Goal: Information Seeking & Learning: Learn about a topic

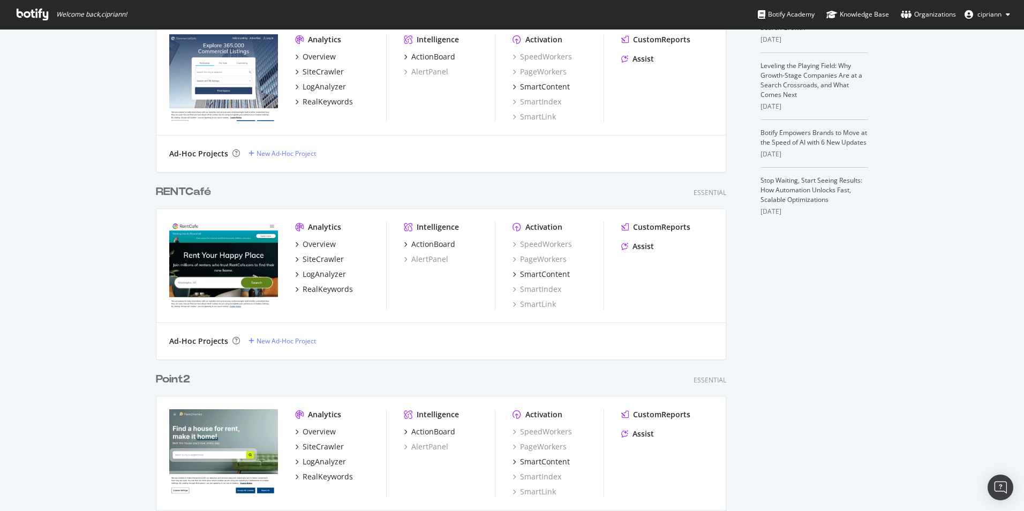
scroll to position [321, 0]
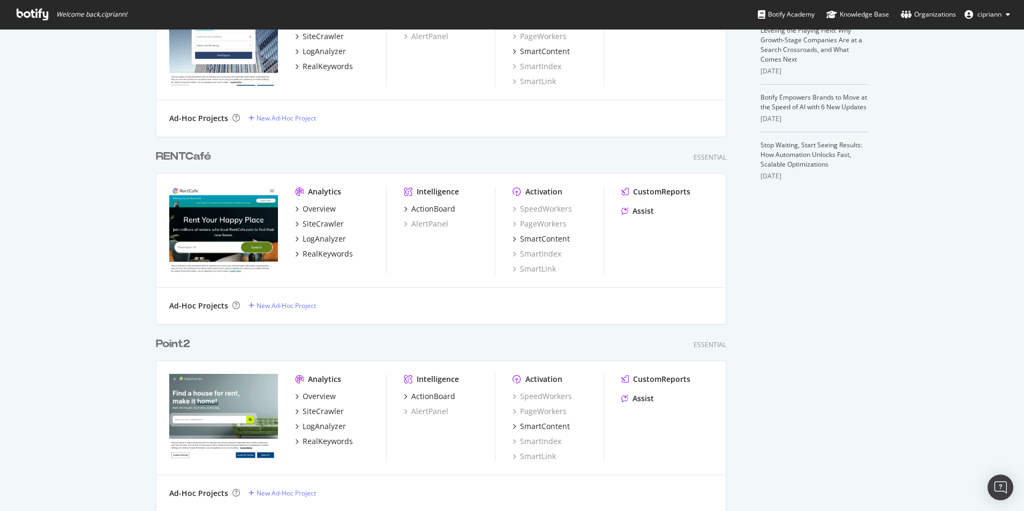
click at [194, 156] on div "RENTCafé" at bounding box center [183, 157] width 55 height 16
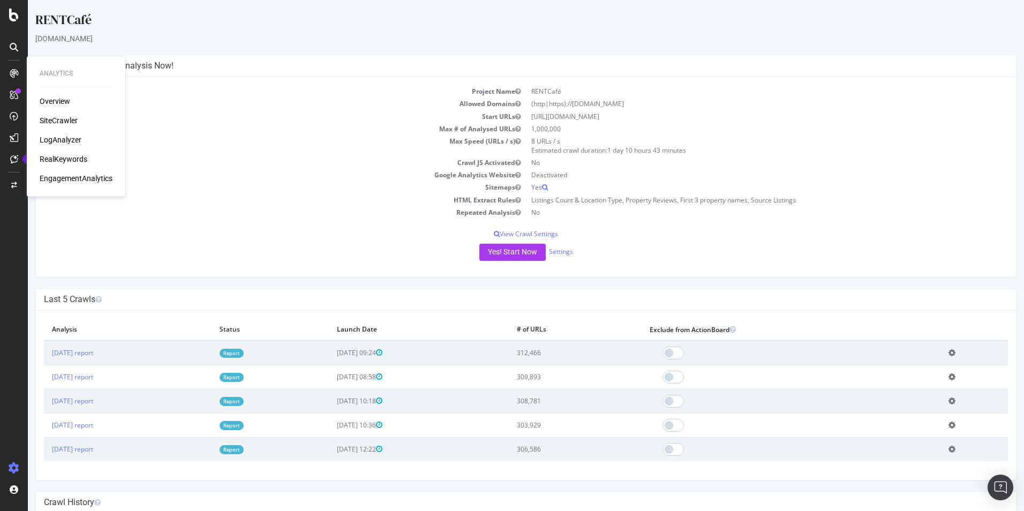
click at [56, 159] on div "RealKeywords" at bounding box center [64, 159] width 48 height 11
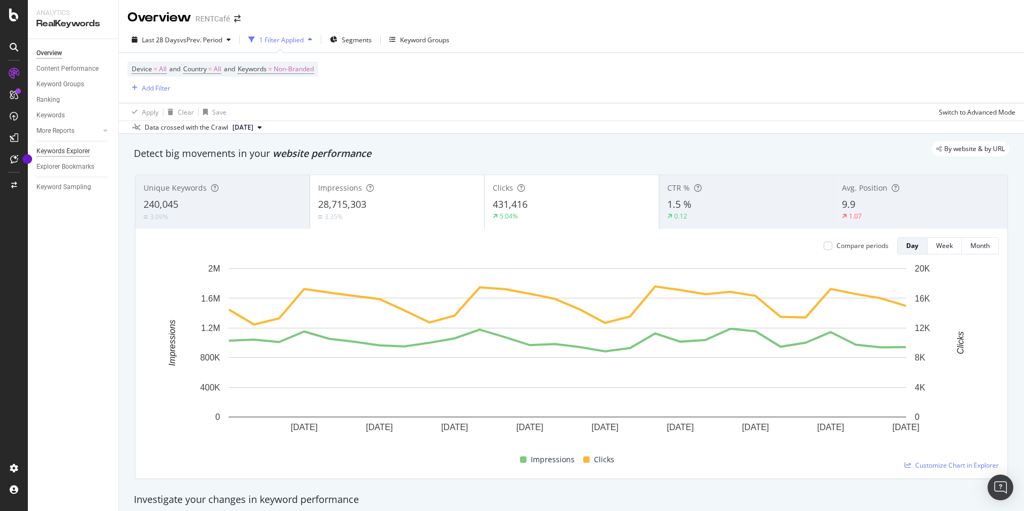
click at [56, 152] on div "Keywords Explorer" at bounding box center [63, 151] width 54 height 11
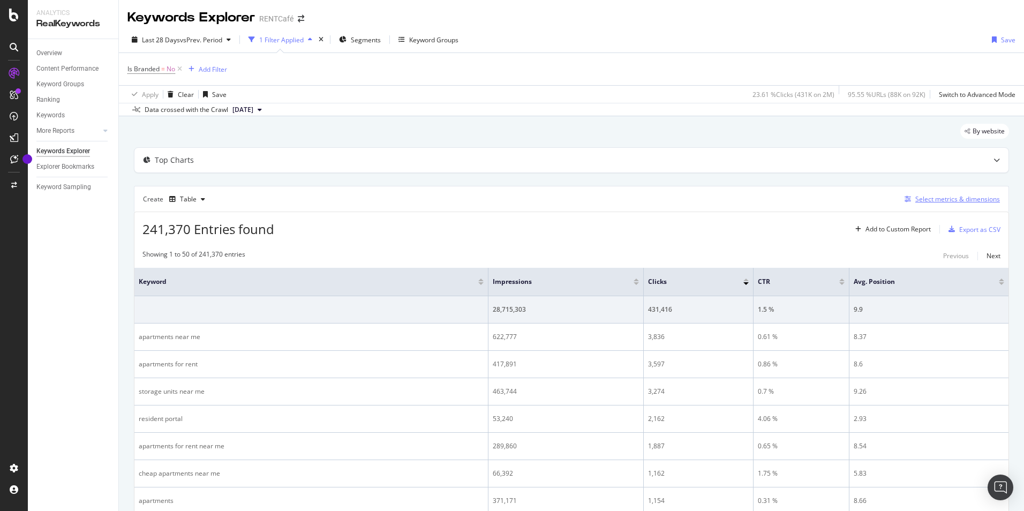
click at [942, 201] on div "Select metrics & dimensions" at bounding box center [957, 198] width 85 height 9
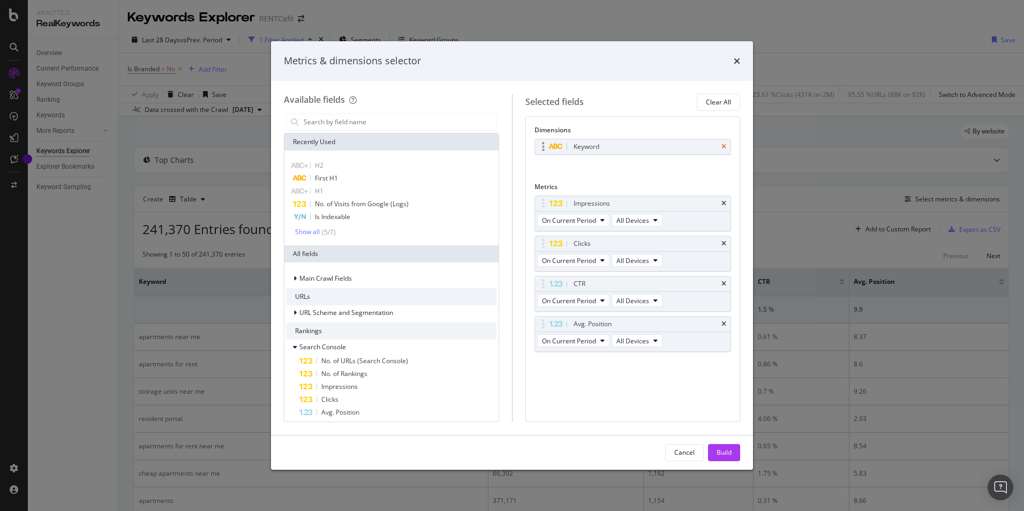
click at [723, 149] on icon "times" at bounding box center [723, 146] width 5 height 6
click at [346, 125] on input "modal" at bounding box center [399, 122] width 194 height 16
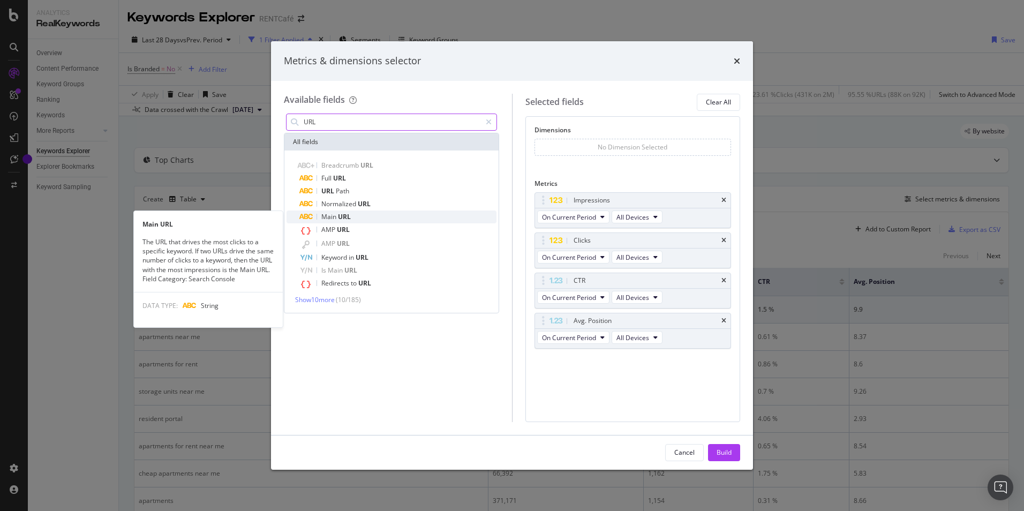
type input "URL"
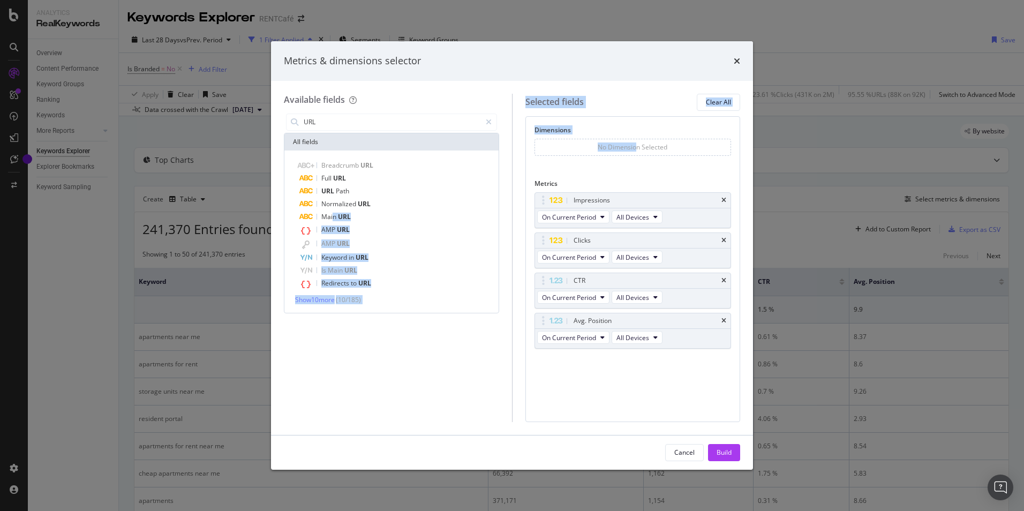
drag, startPoint x: 332, startPoint y: 215, endPoint x: 635, endPoint y: 149, distance: 310.6
click at [635, 149] on div "Available fields URL All fields Breadcrumb URL Full URL URL Path Normalized URL…" at bounding box center [512, 258] width 456 height 328
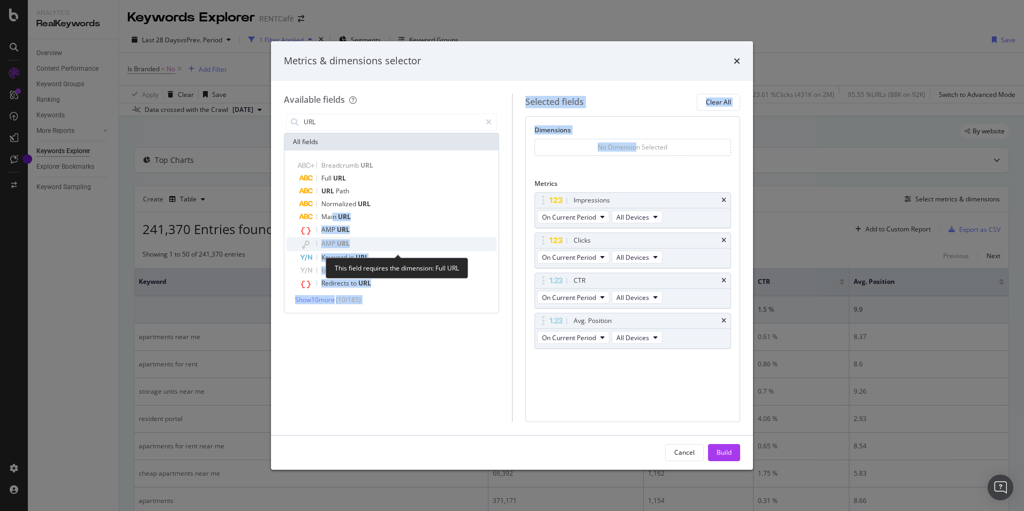
click at [340, 244] on span "URL" at bounding box center [343, 243] width 13 height 9
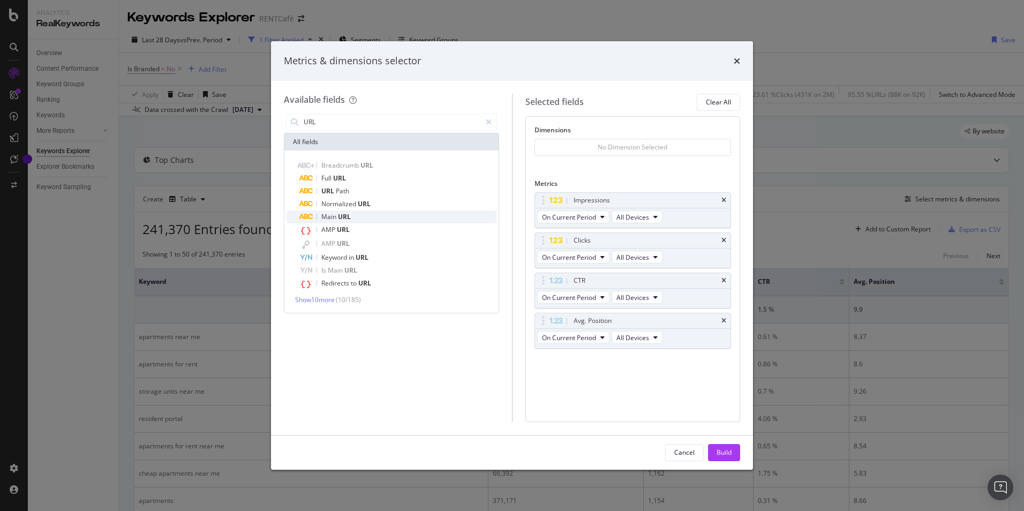
click at [335, 213] on span "Main" at bounding box center [329, 216] width 17 height 9
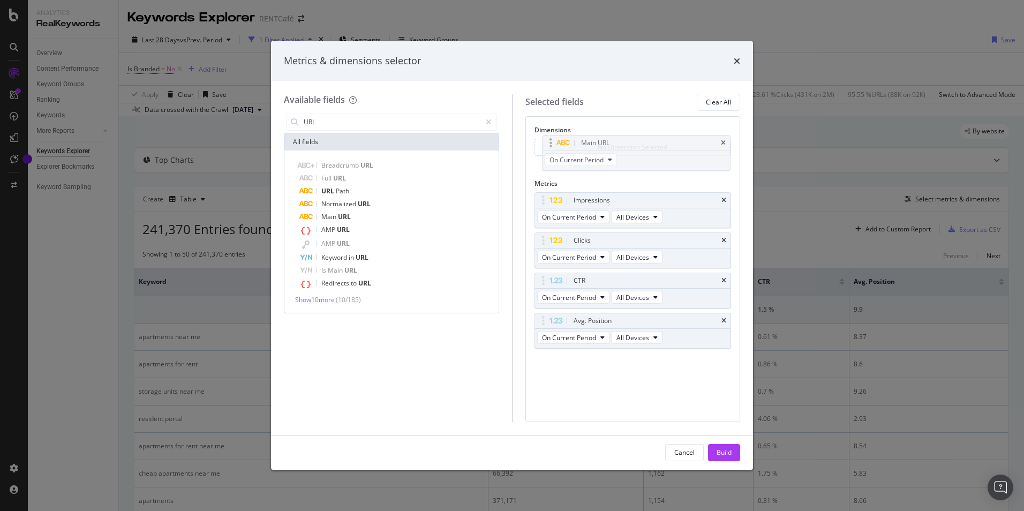
drag, startPoint x: 598, startPoint y: 359, endPoint x: 605, endPoint y: 141, distance: 218.6
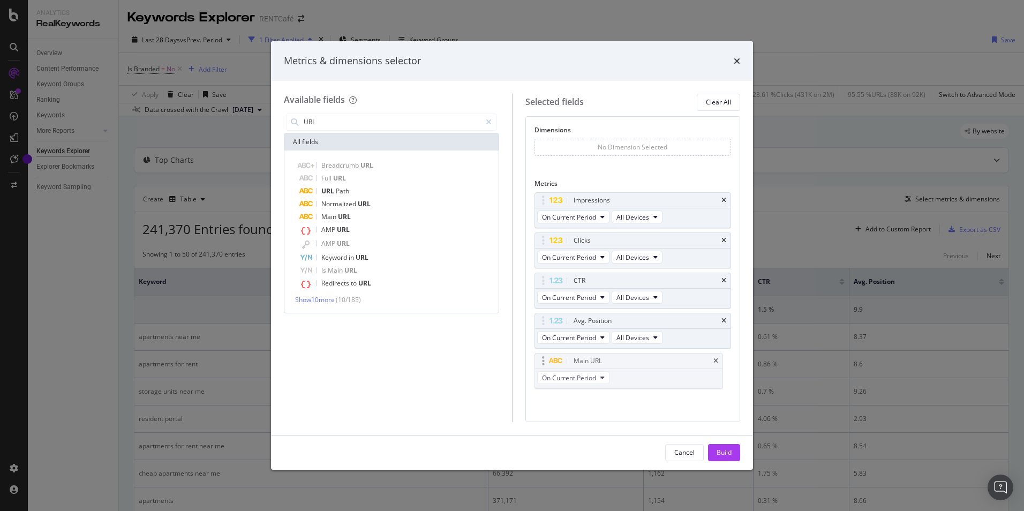
click at [605, 141] on body "Analytics RealKeywords Overview Content Performance Keyword Groups Ranking Keyw…" at bounding box center [512, 255] width 1024 height 511
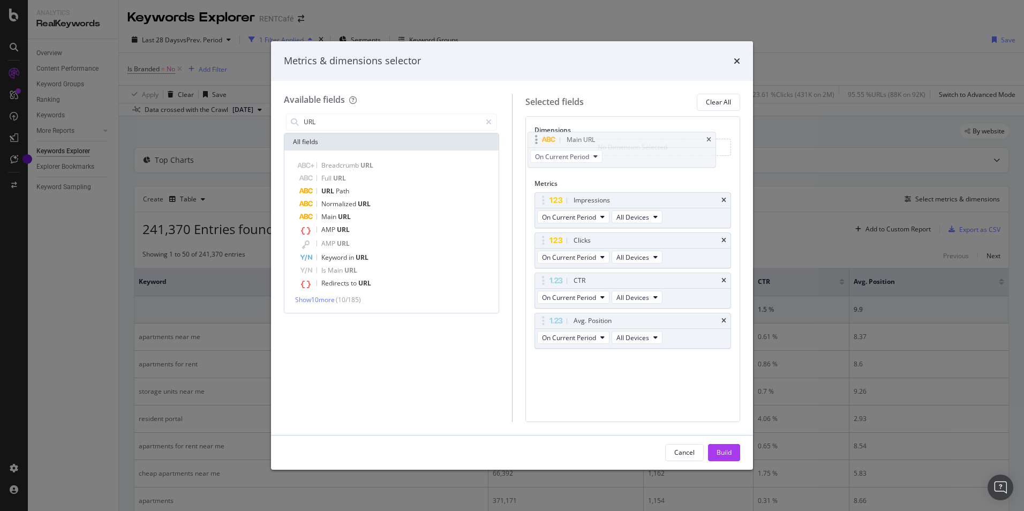
drag, startPoint x: 578, startPoint y: 354, endPoint x: 569, endPoint y: 144, distance: 210.6
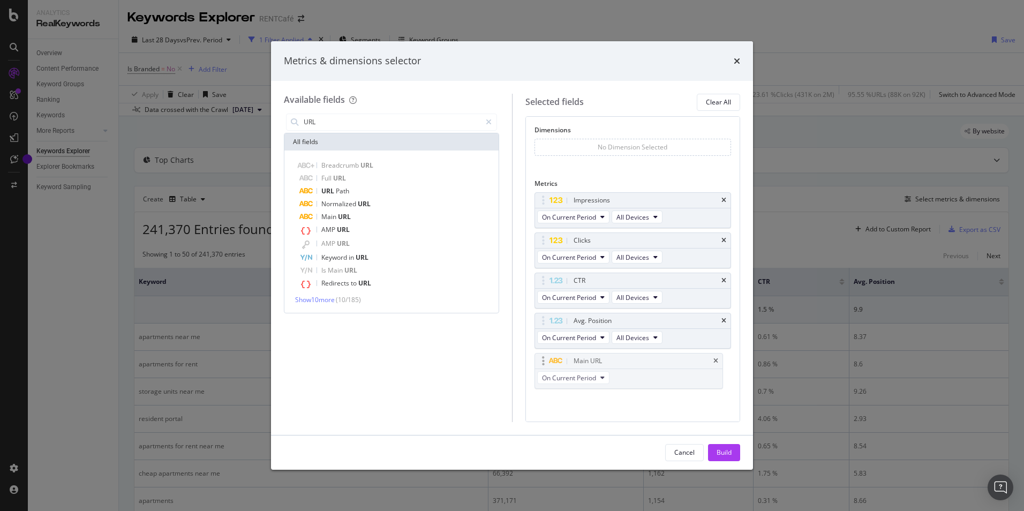
click at [569, 144] on body "Analytics RealKeywords Overview Content Performance Keyword Groups Ranking Keyw…" at bounding box center [512, 255] width 1024 height 511
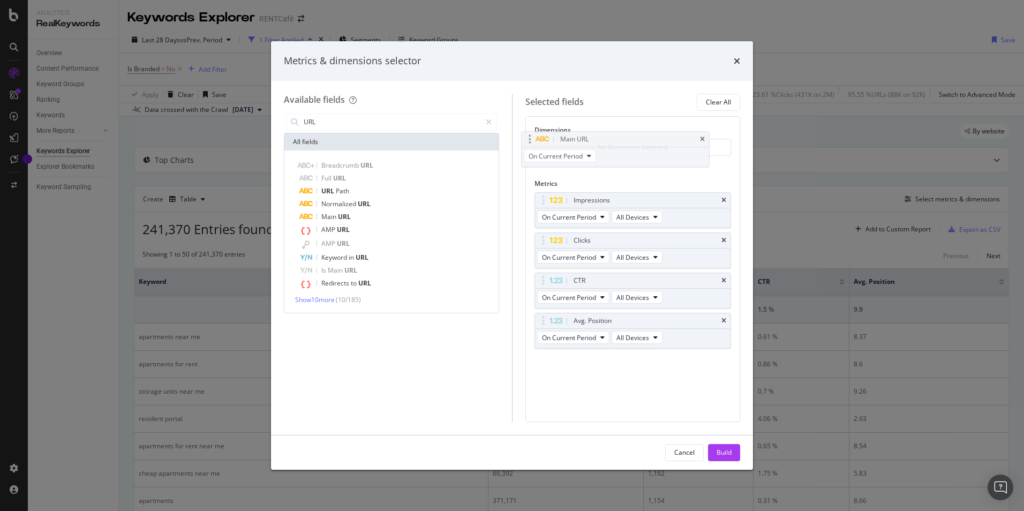
drag, startPoint x: 655, startPoint y: 362, endPoint x: 641, endPoint y: 141, distance: 222.0
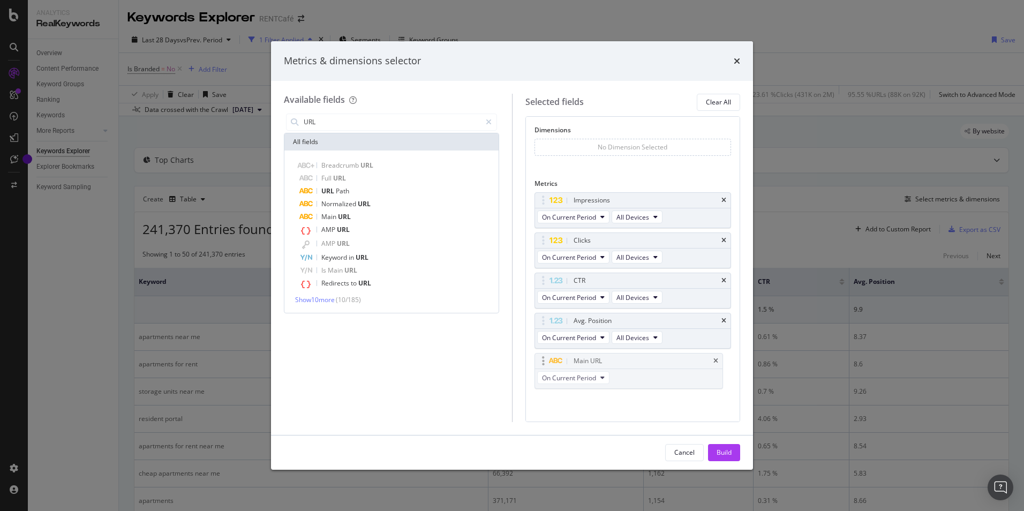
click at [641, 141] on body "Analytics RealKeywords Overview Content Performance Keyword Groups Ranking Keyw…" at bounding box center [512, 255] width 1024 height 511
click at [709, 360] on div "Main URL" at bounding box center [645, 360] width 148 height 11
click at [713, 360] on div "Main URL" at bounding box center [633, 360] width 196 height 15
click at [721, 360] on icon "times" at bounding box center [723, 361] width 5 height 6
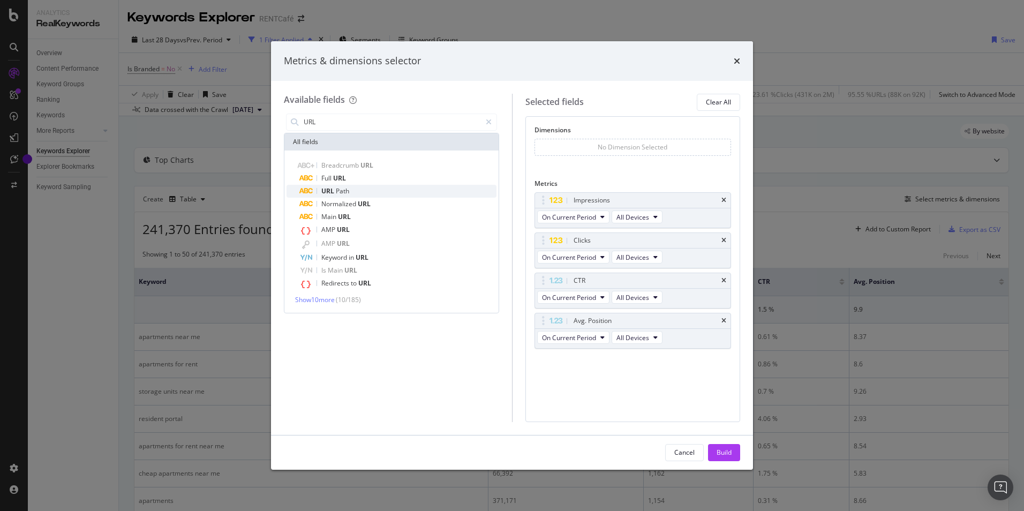
click at [325, 185] on div "URL Path" at bounding box center [397, 191] width 197 height 13
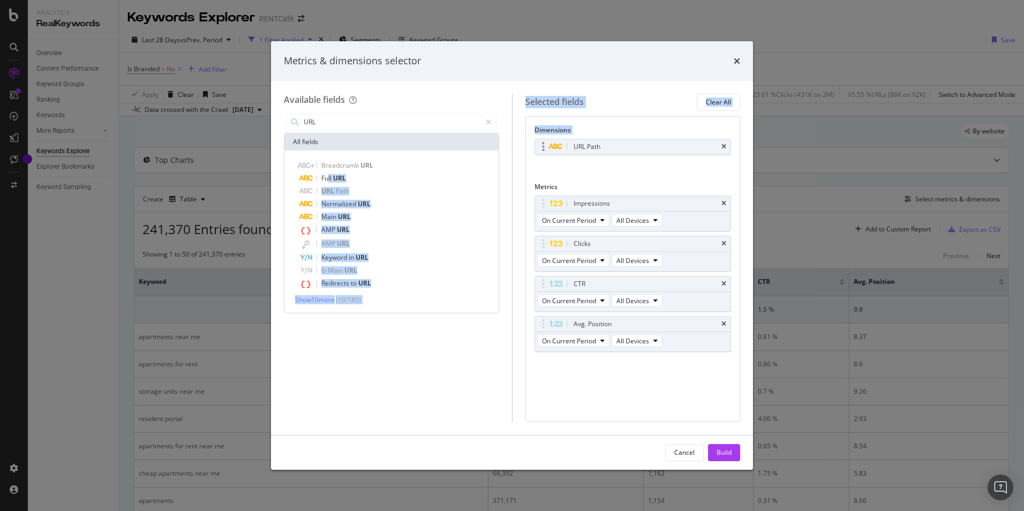
drag, startPoint x: 327, startPoint y: 173, endPoint x: 553, endPoint y: 147, distance: 228.0
click at [553, 147] on div "Available fields URL All fields Breadcrumb URL Full URL URL Path Normalized URL…" at bounding box center [512, 258] width 456 height 328
click at [722, 444] on div "Build" at bounding box center [723, 452] width 15 height 16
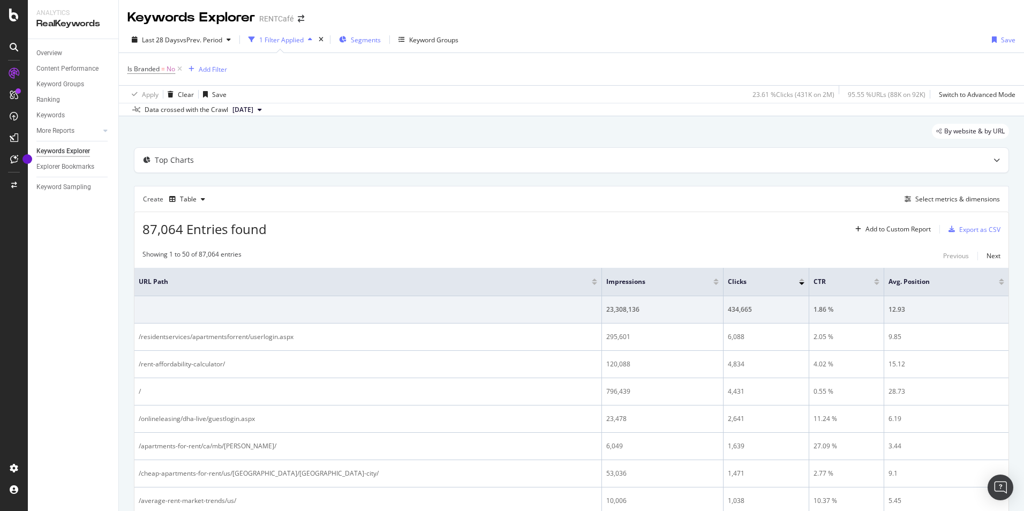
click at [357, 40] on span "Segments" at bounding box center [366, 39] width 30 height 9
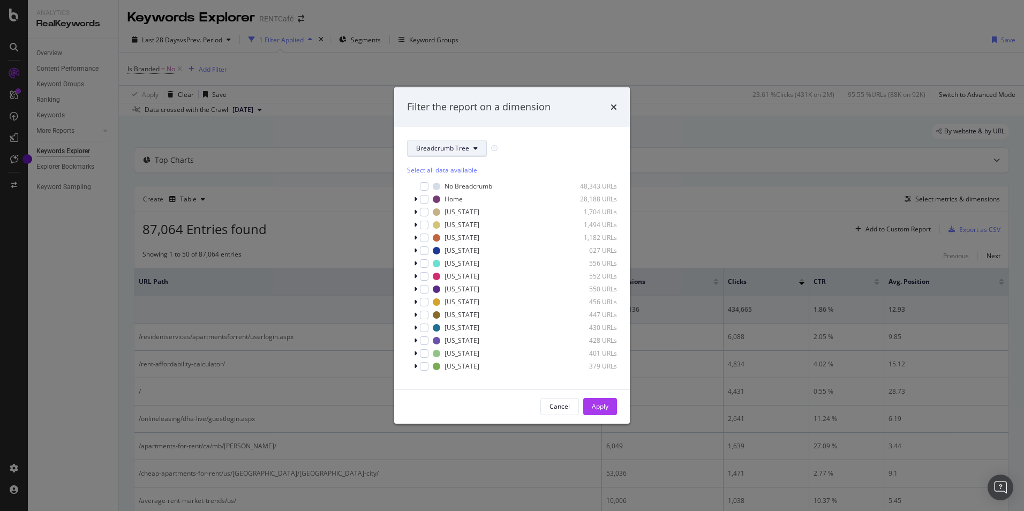
click at [448, 147] on span "Breadcrumb Tree" at bounding box center [442, 147] width 53 height 9
click at [444, 185] on span "pagetype" at bounding box center [450, 187] width 69 height 10
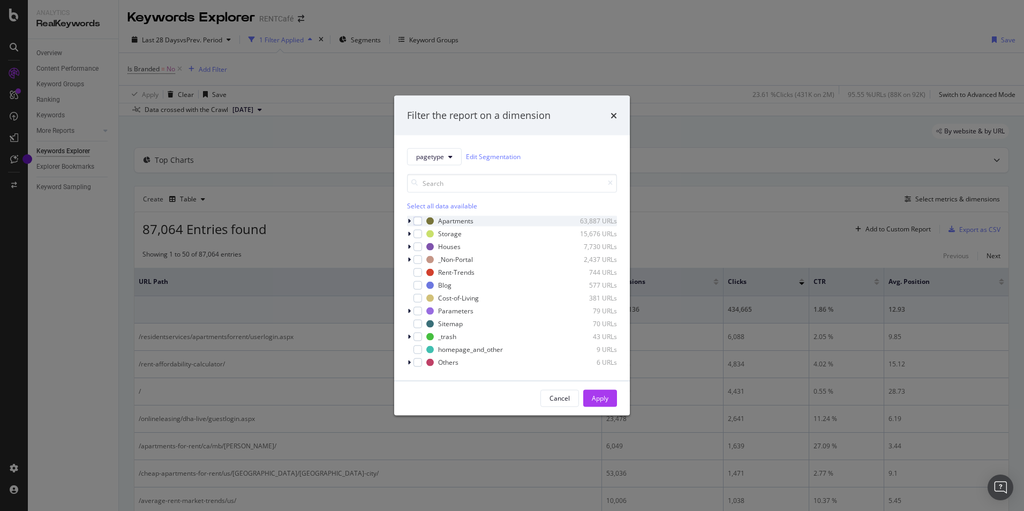
click at [409, 218] on icon "modal" at bounding box center [408, 220] width 3 height 6
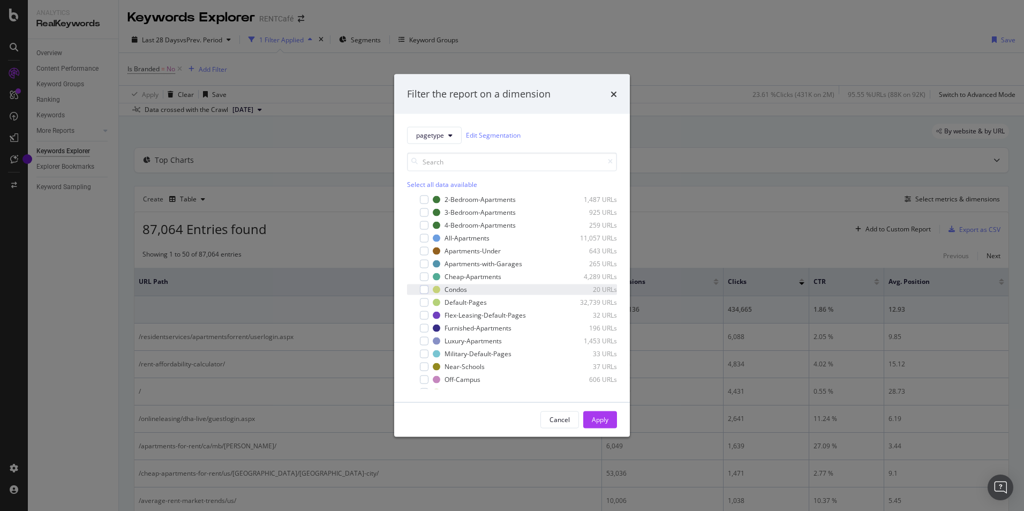
scroll to position [54, 0]
click at [426, 286] on div "modal" at bounding box center [424, 285] width 9 height 9
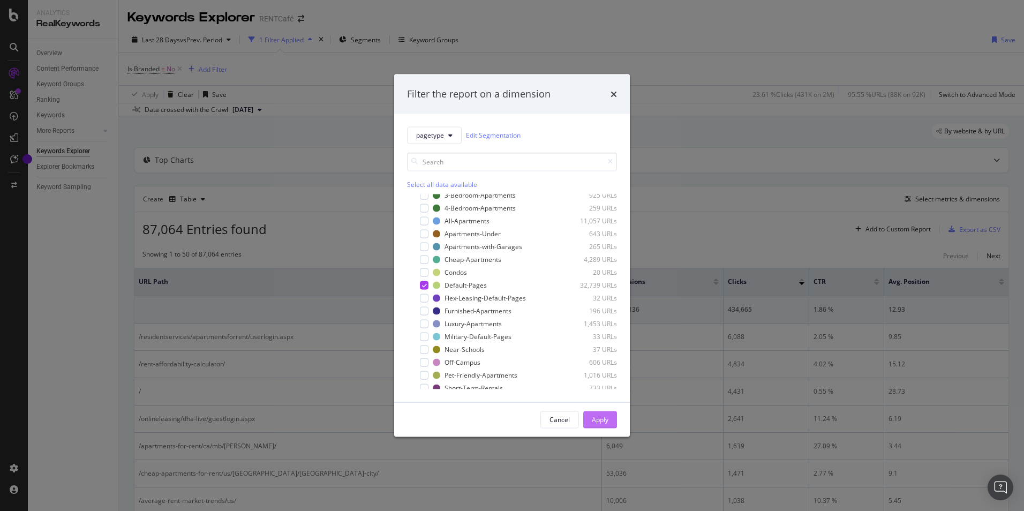
click at [594, 423] on div "Apply" at bounding box center [600, 419] width 17 height 9
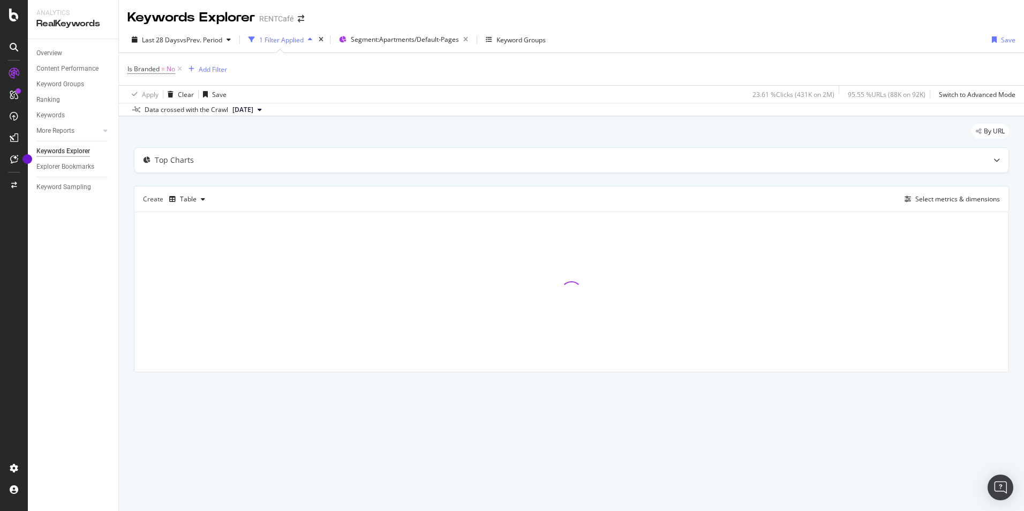
click at [253, 110] on span "[DATE]" at bounding box center [242, 110] width 21 height 10
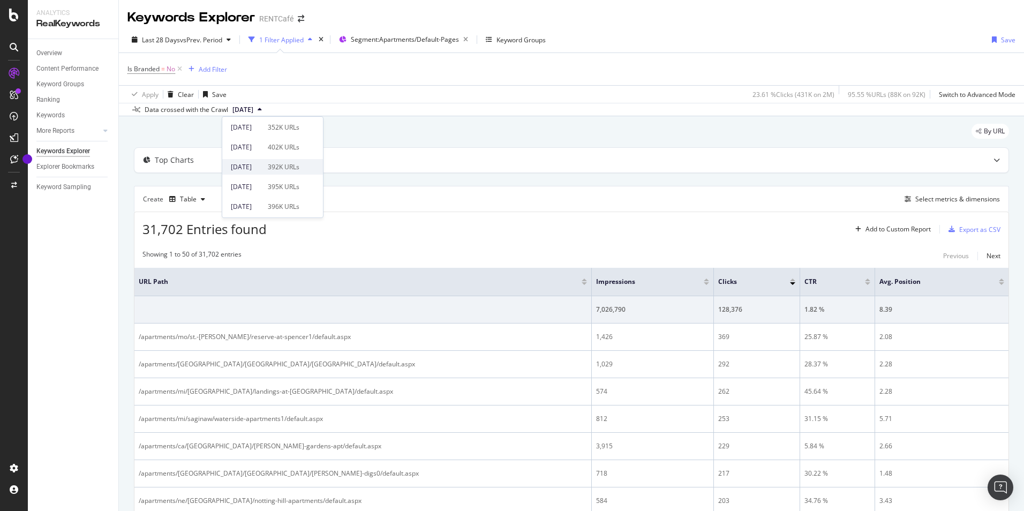
click at [261, 170] on div "[DATE]" at bounding box center [246, 167] width 31 height 10
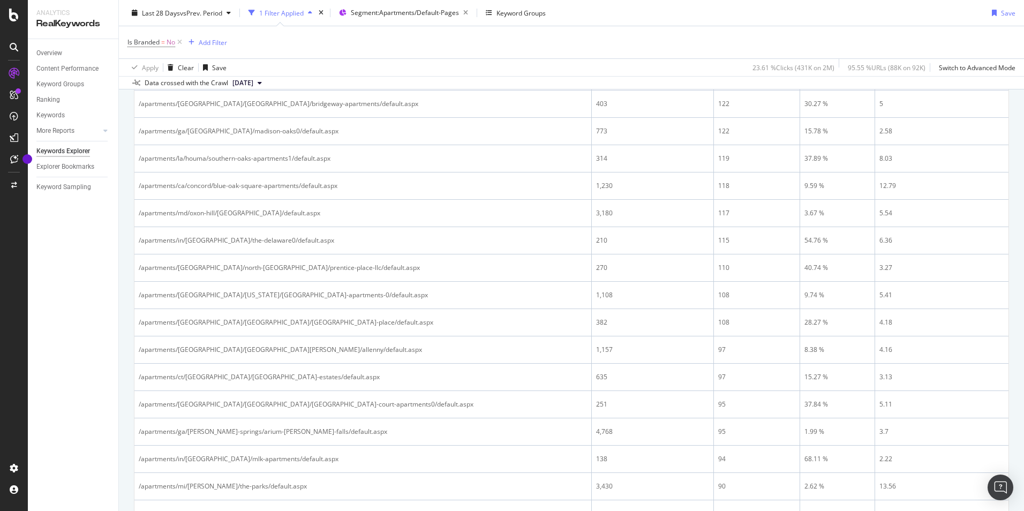
scroll to position [1017, 0]
